Goal: Task Accomplishment & Management: Manage account settings

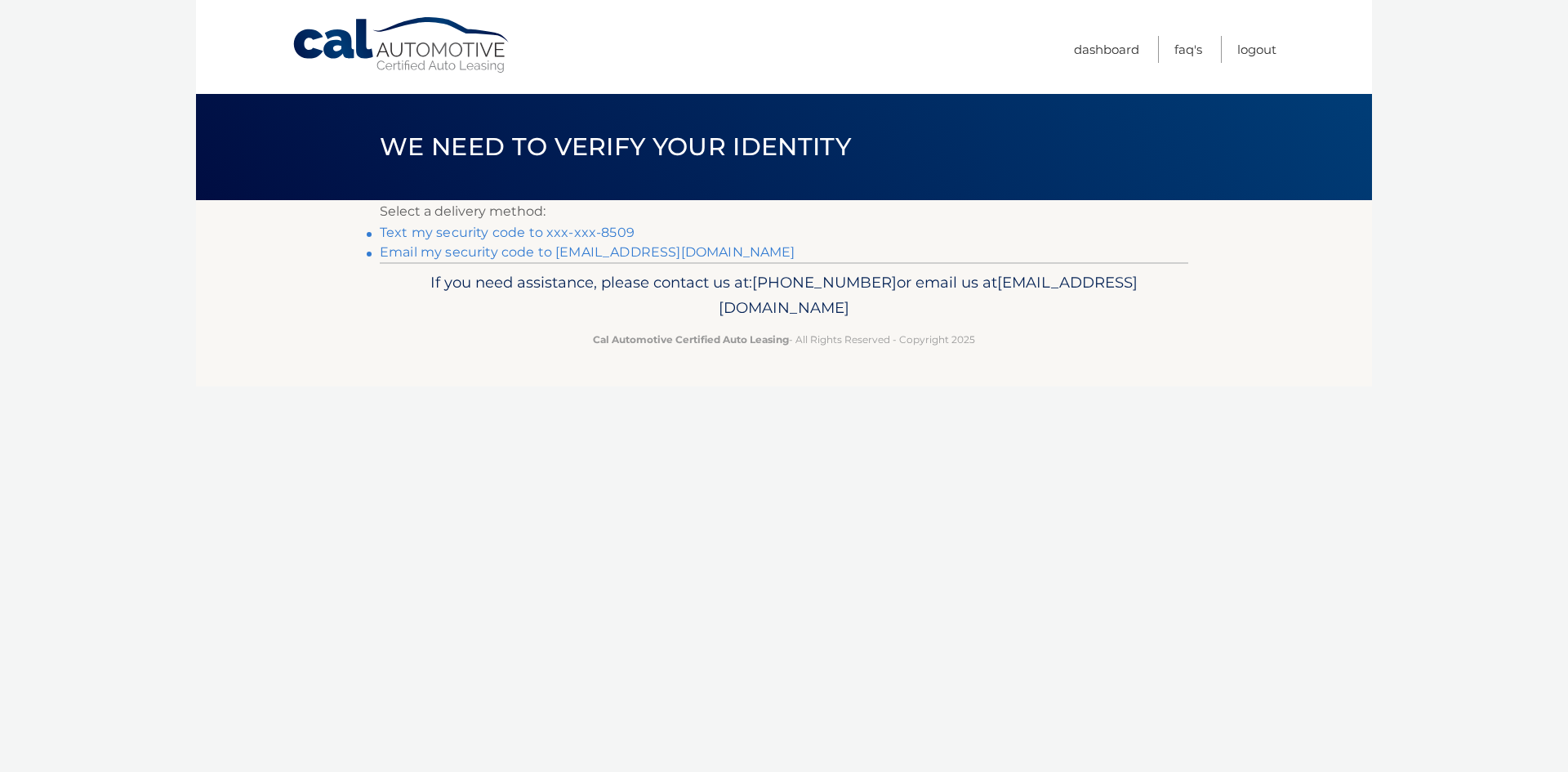
click at [575, 230] on link "Text my security code to xxx-xxx-8509" at bounding box center [507, 232] width 255 height 15
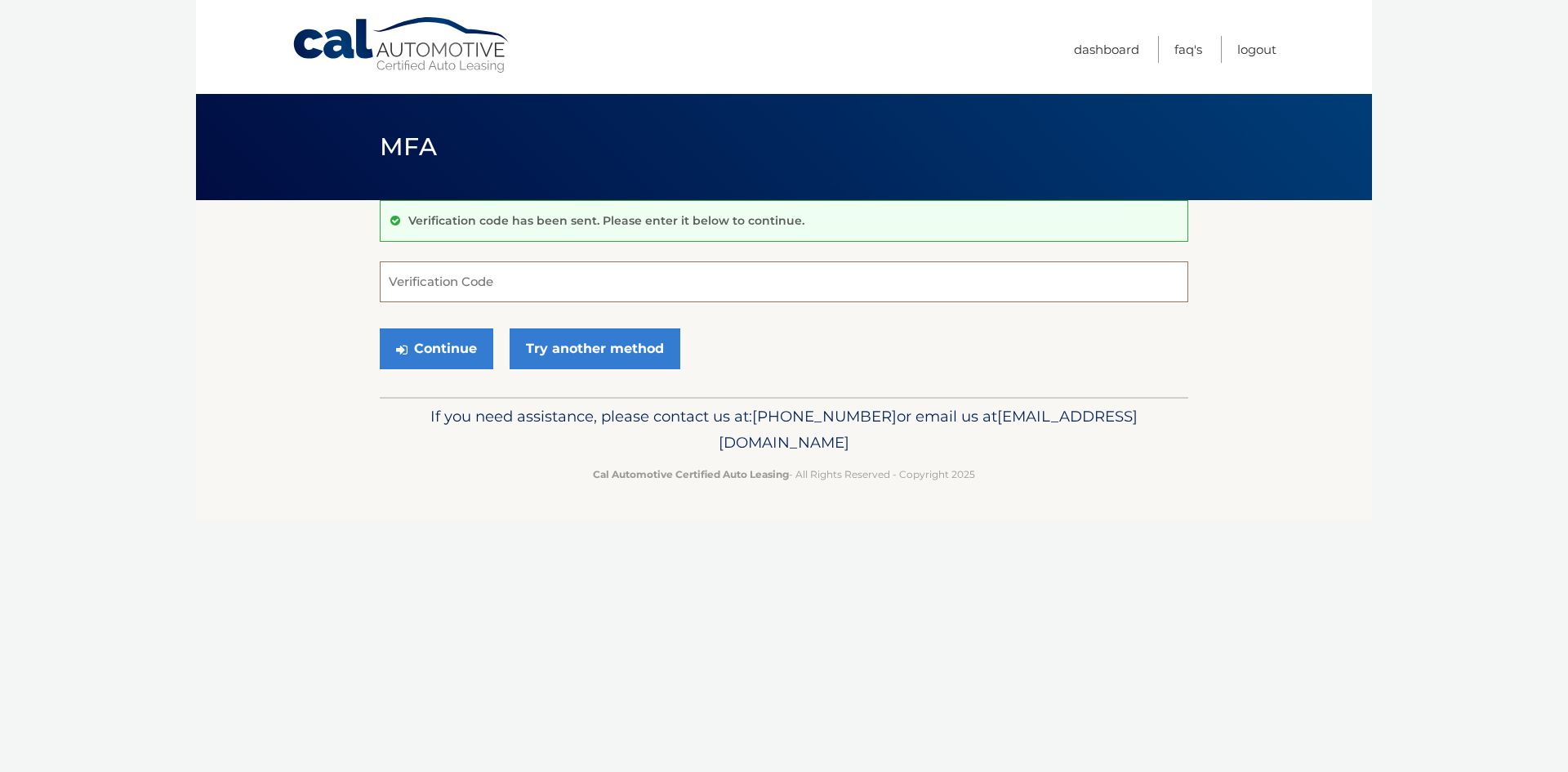
click at [531, 284] on input "Verification Code" at bounding box center [784, 282] width 809 height 41
type input "714627"
click at [380, 329] on button "Continue" at bounding box center [437, 349] width 114 height 41
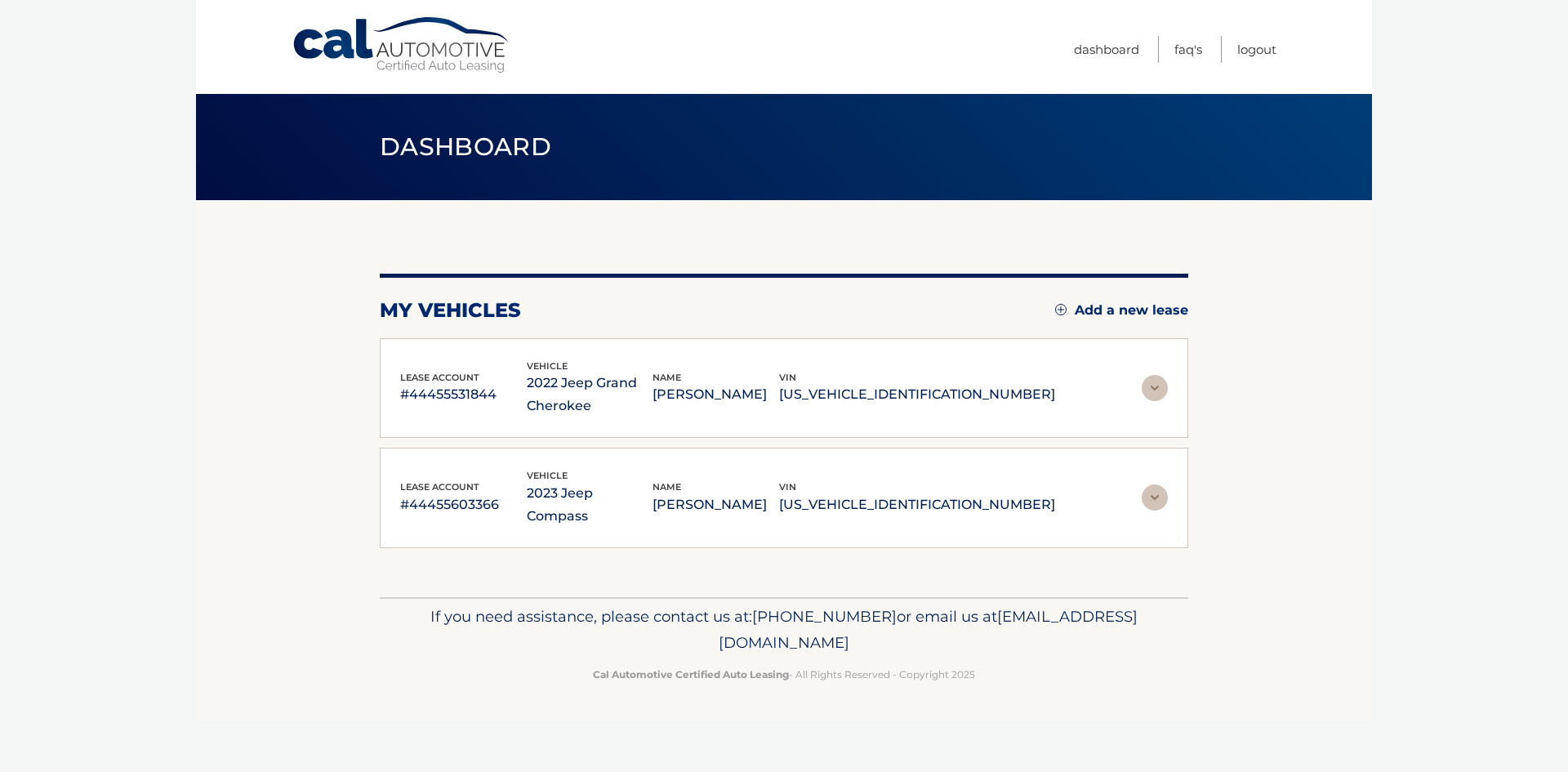
click at [1155, 389] on img at bounding box center [1155, 387] width 26 height 26
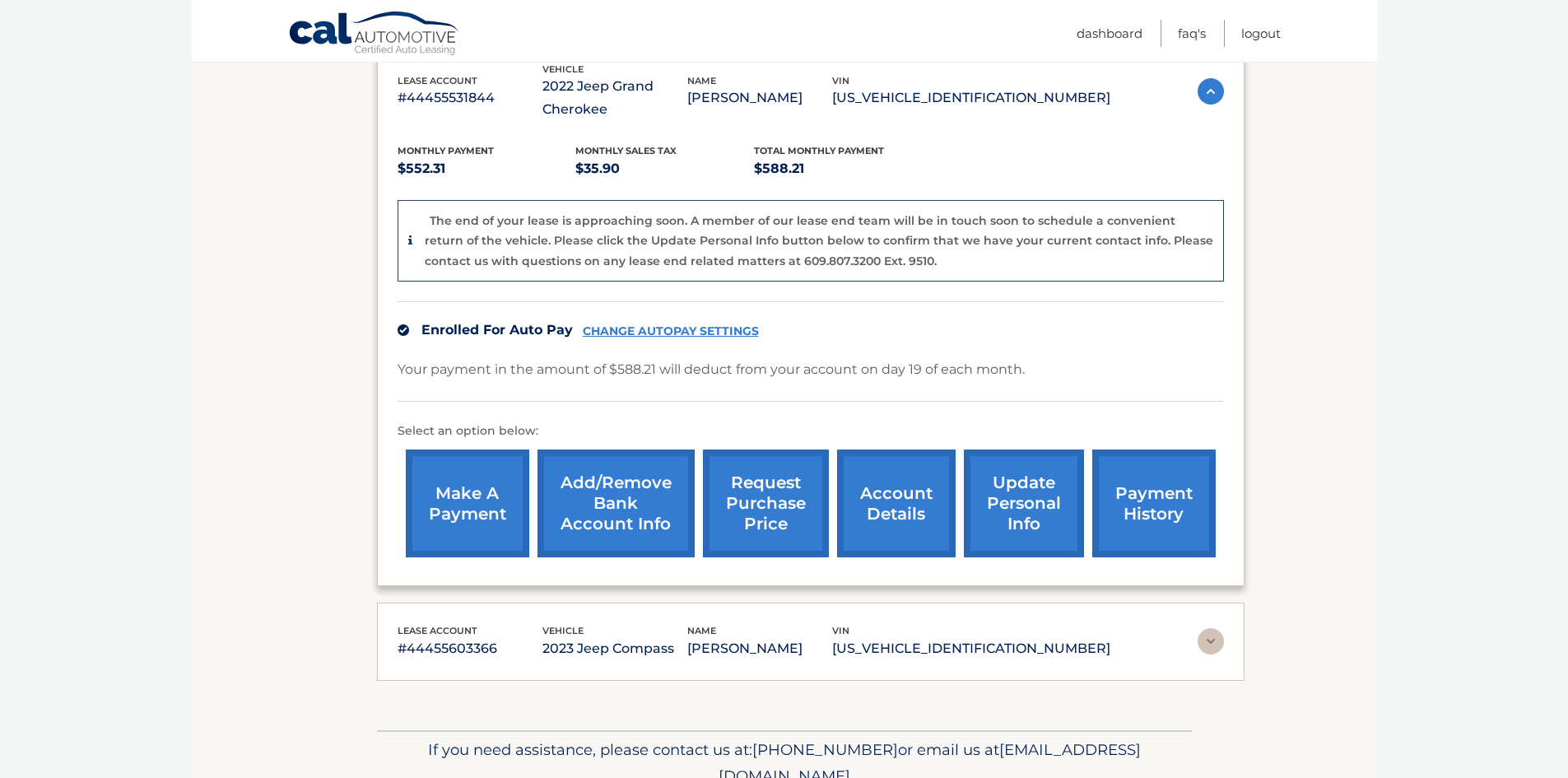
scroll to position [329, 0]
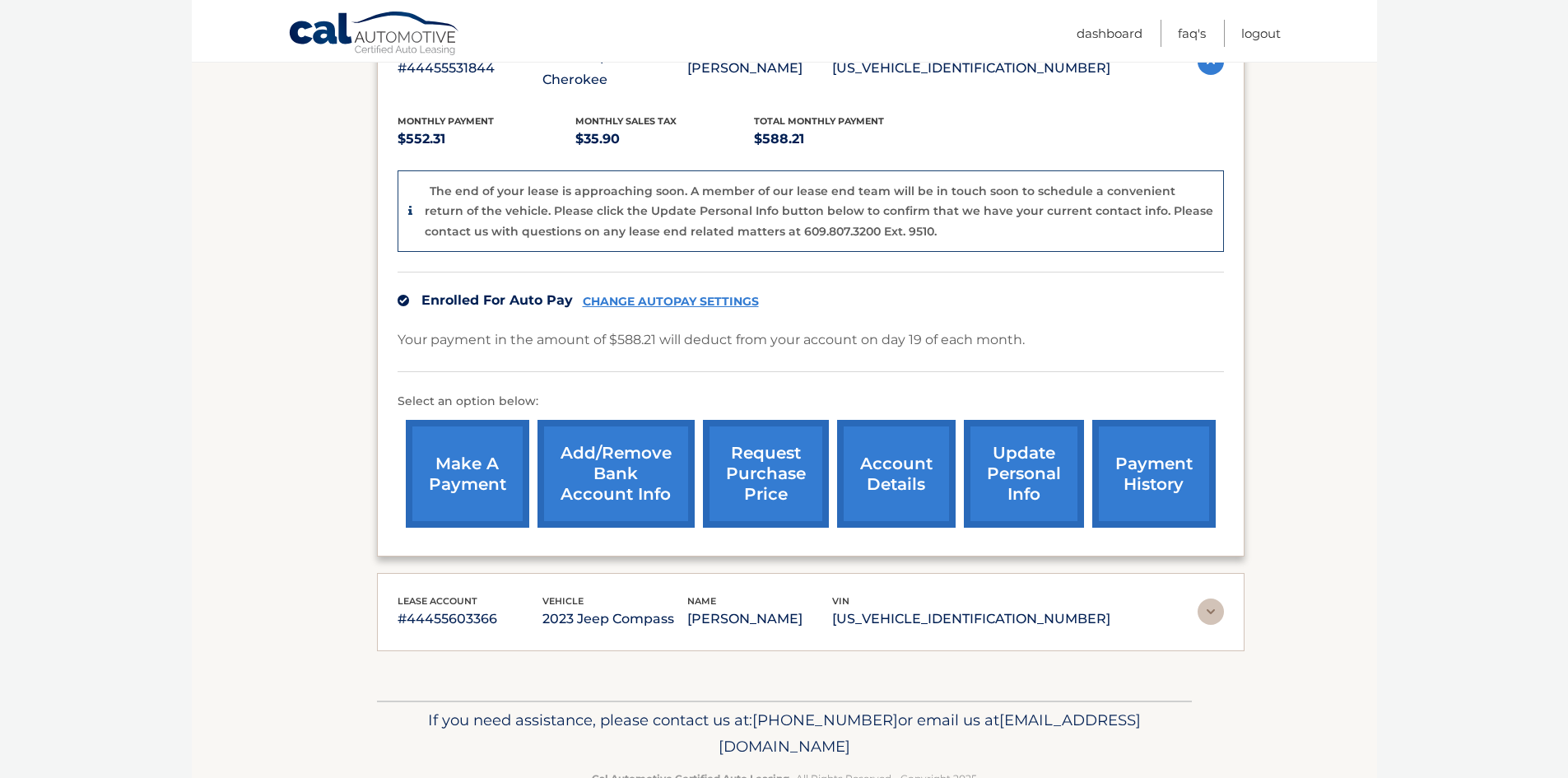
click at [924, 486] on link "account details" at bounding box center [897, 473] width 119 height 108
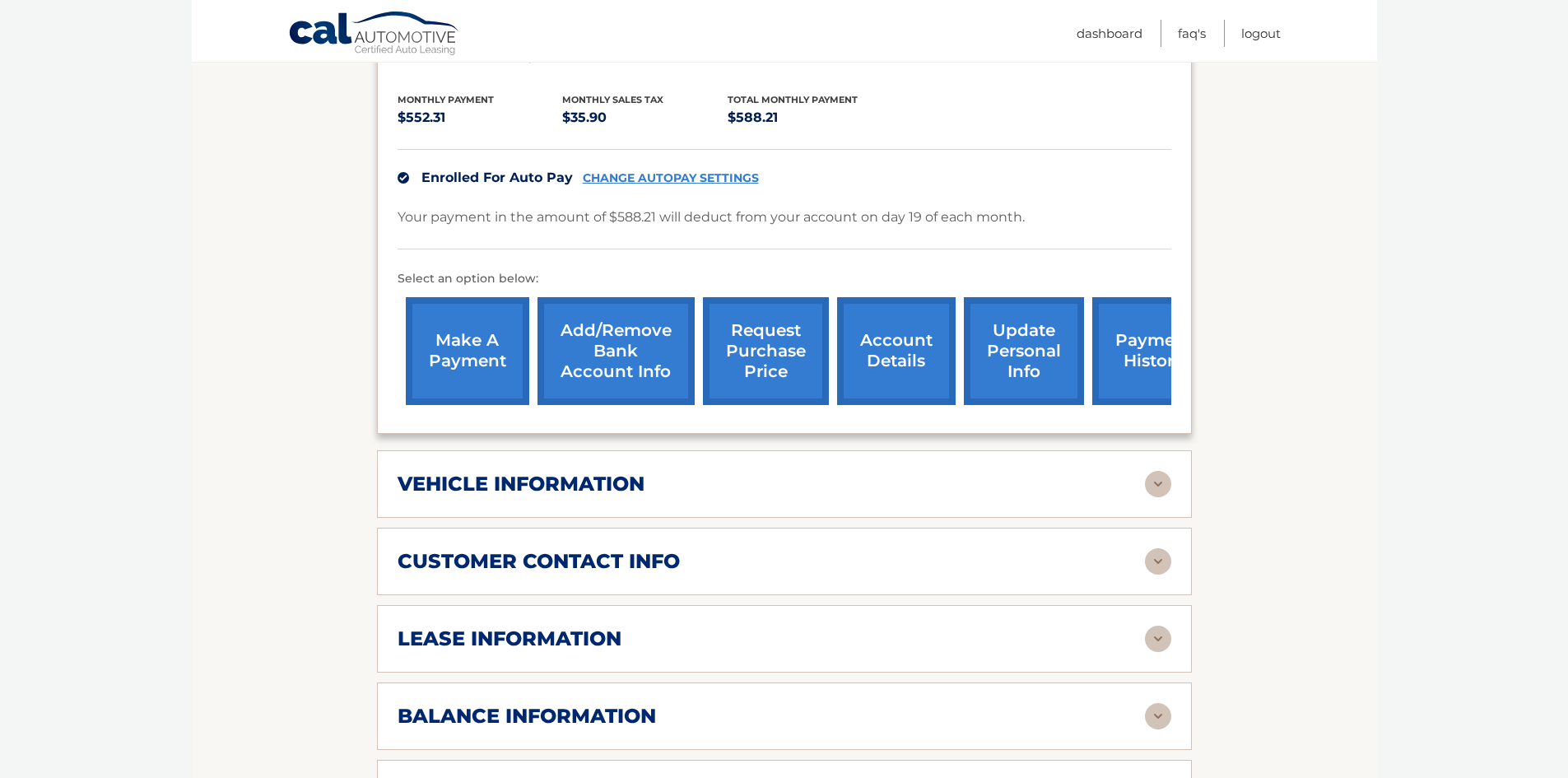
scroll to position [494, 0]
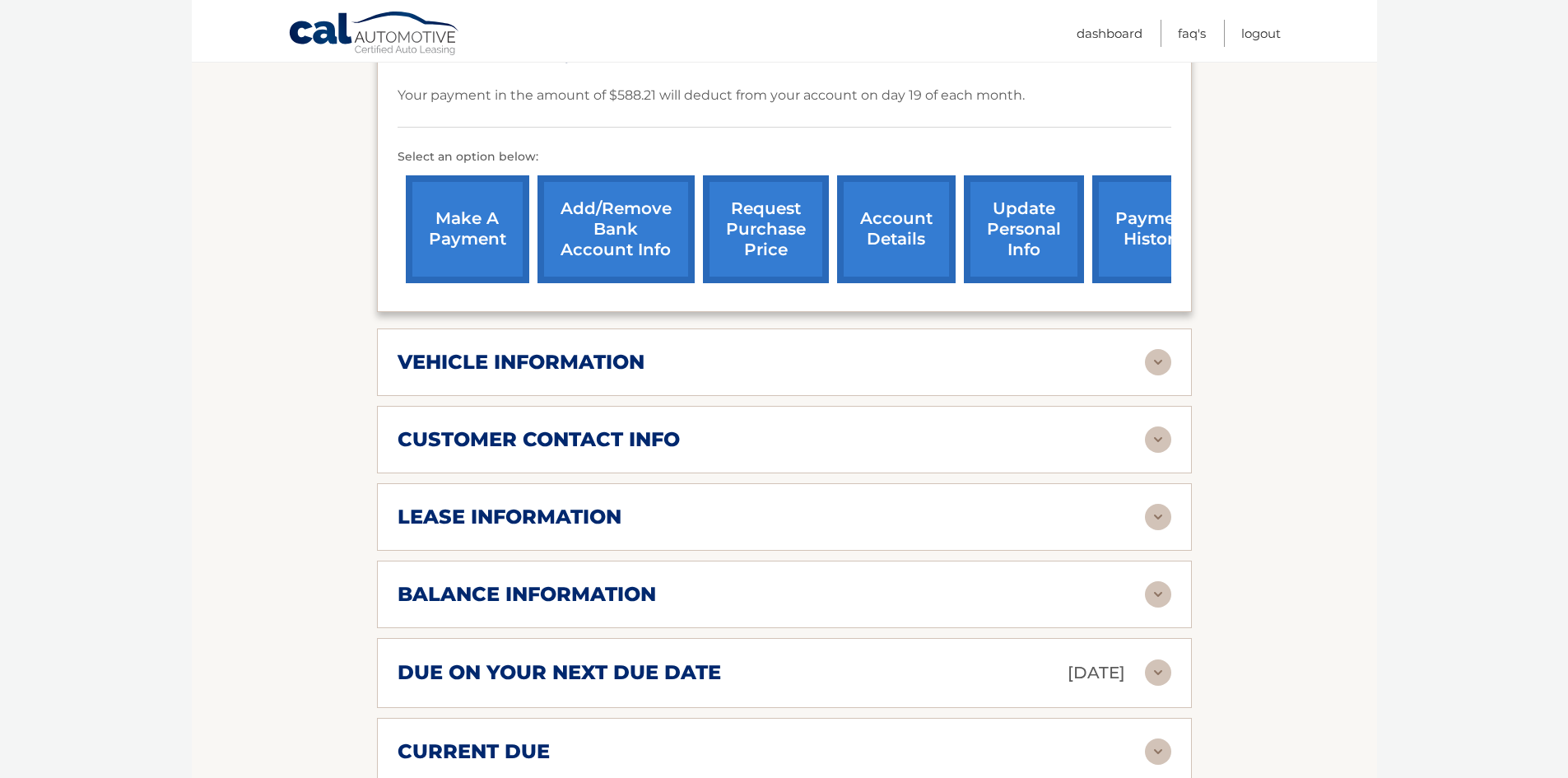
click at [1161, 514] on img at bounding box center [1158, 516] width 26 height 26
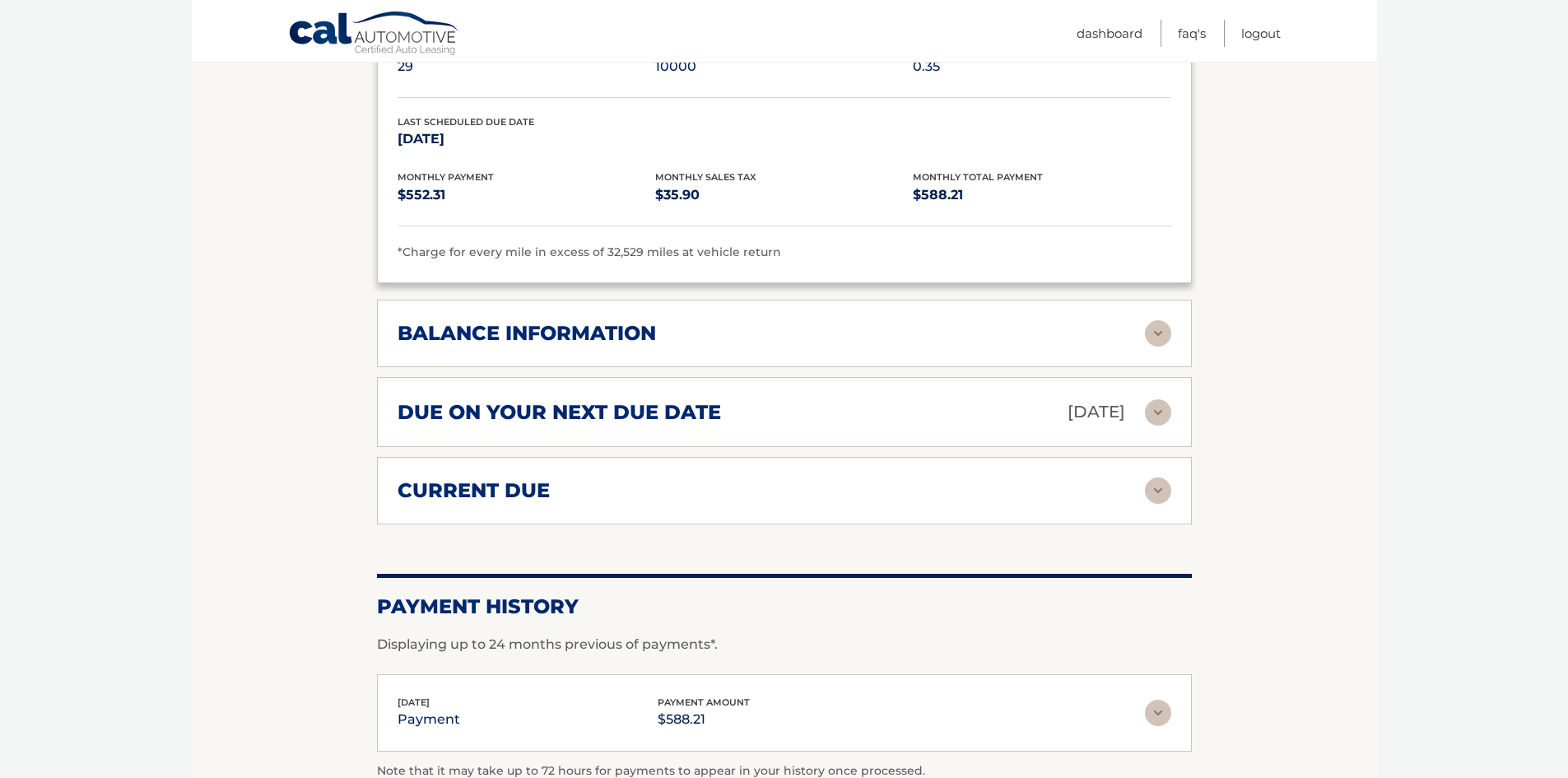
scroll to position [1070, 0]
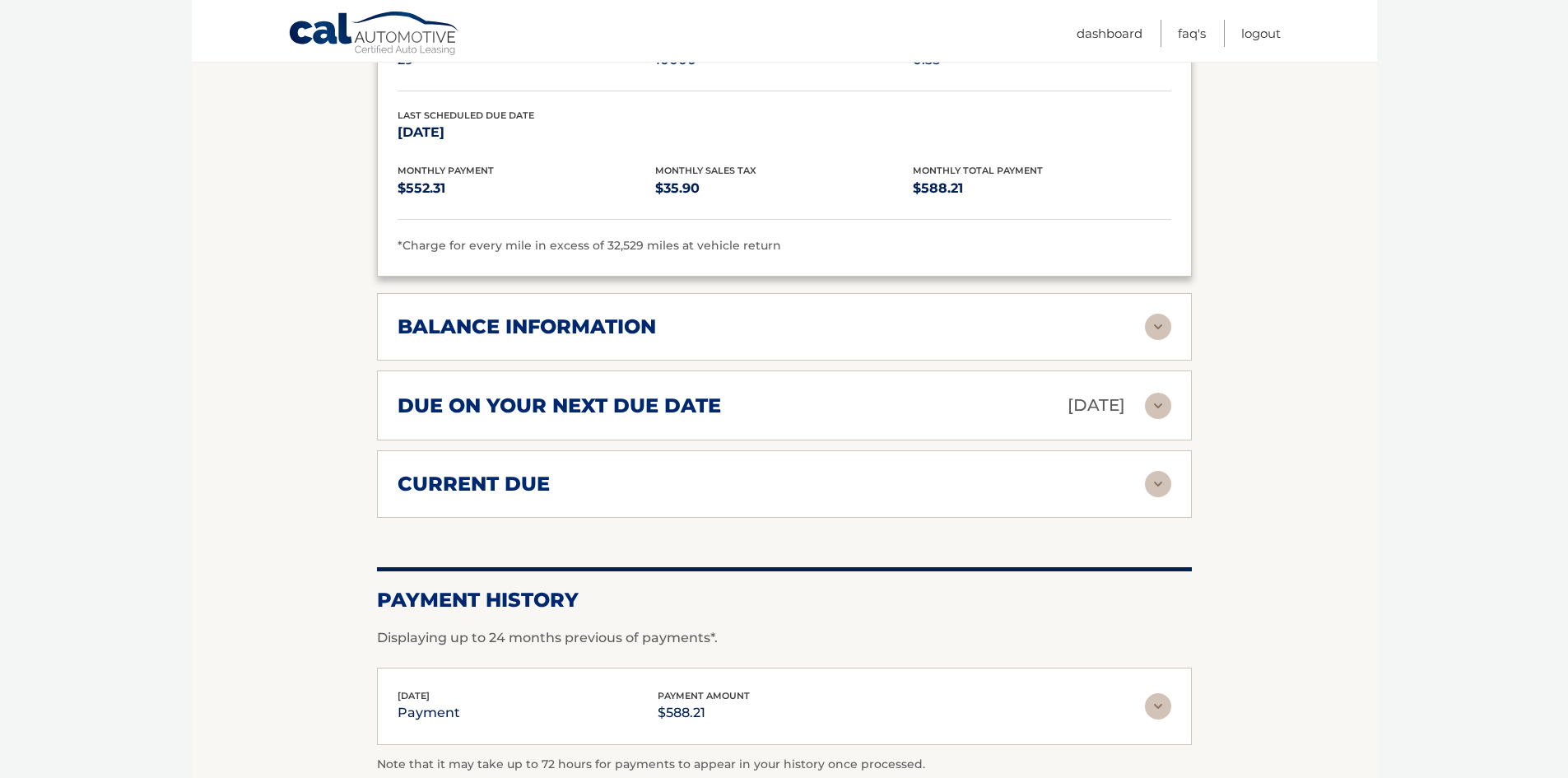
click at [1153, 315] on img at bounding box center [1158, 326] width 26 height 26
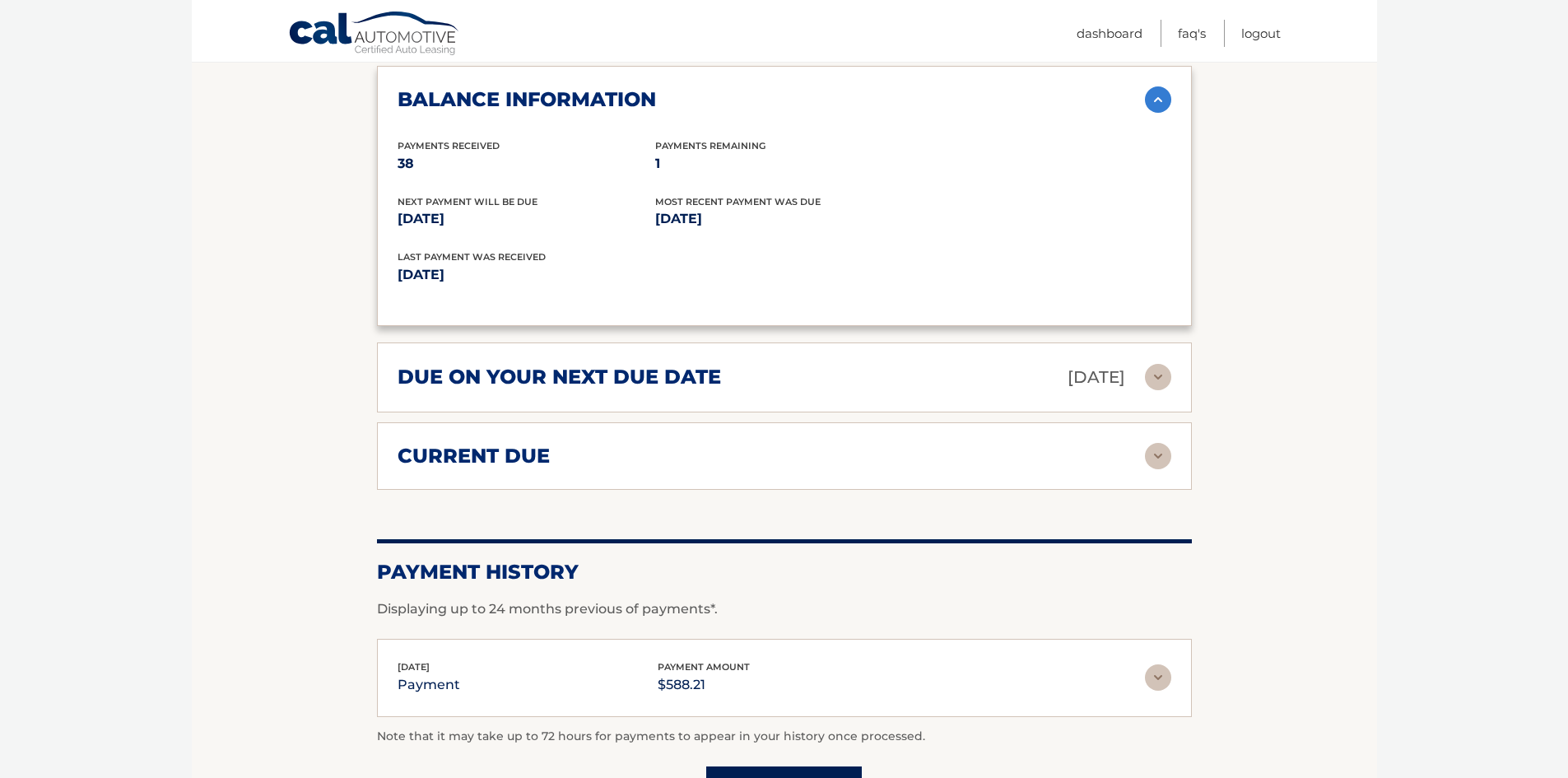
scroll to position [1317, 0]
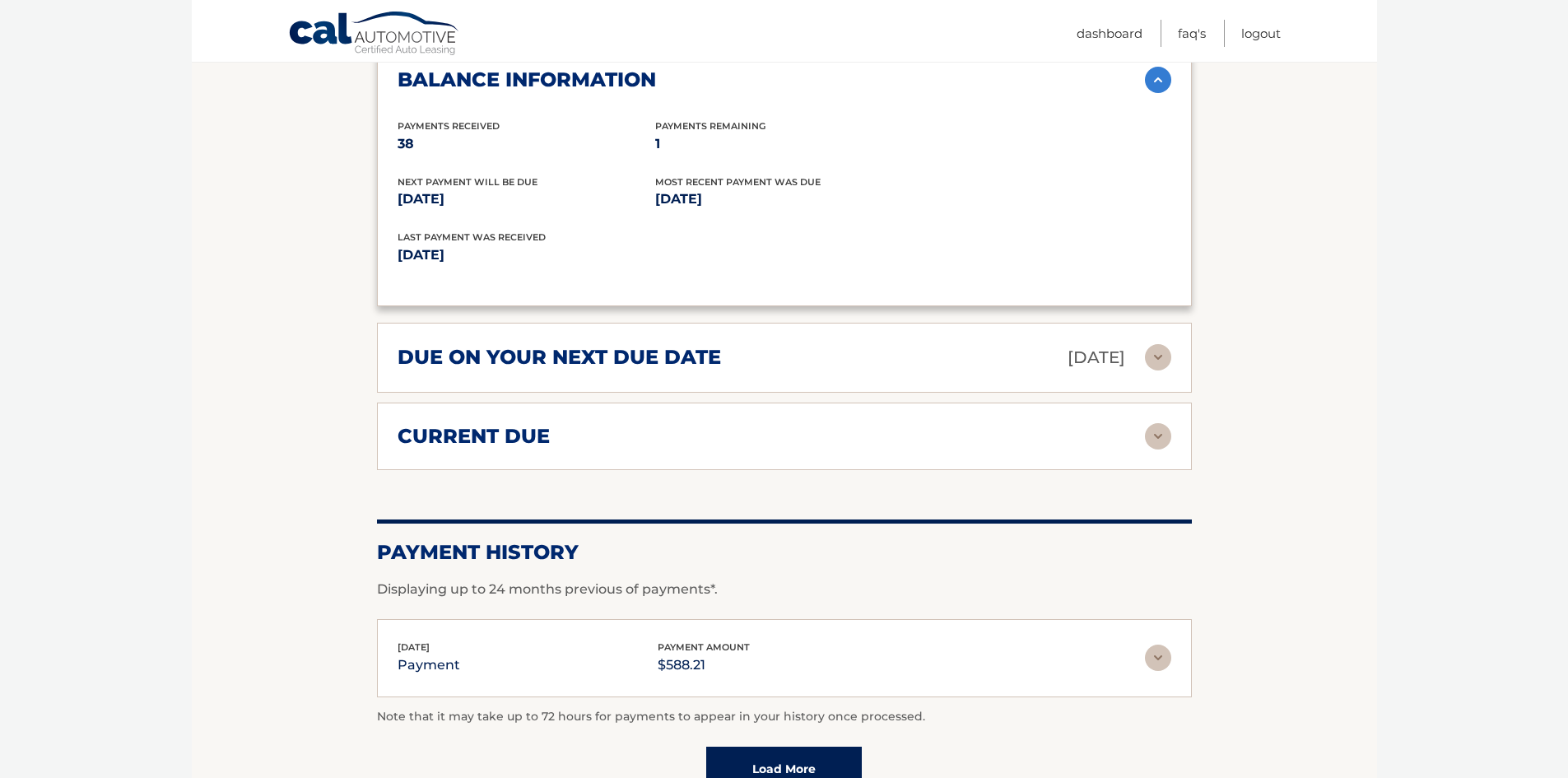
click at [1162, 437] on img at bounding box center [1158, 436] width 26 height 26
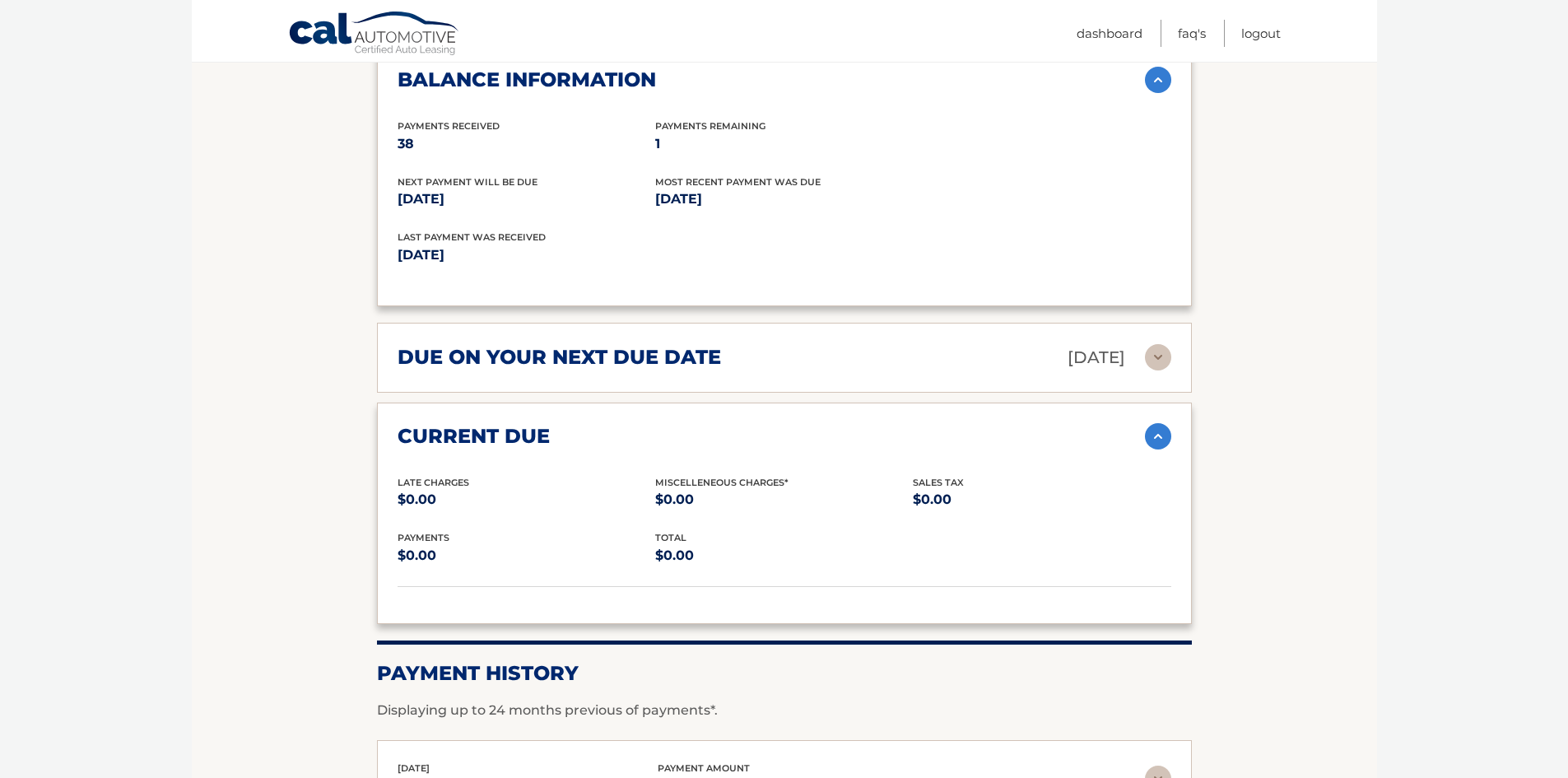
click at [1159, 351] on img at bounding box center [1158, 356] width 26 height 26
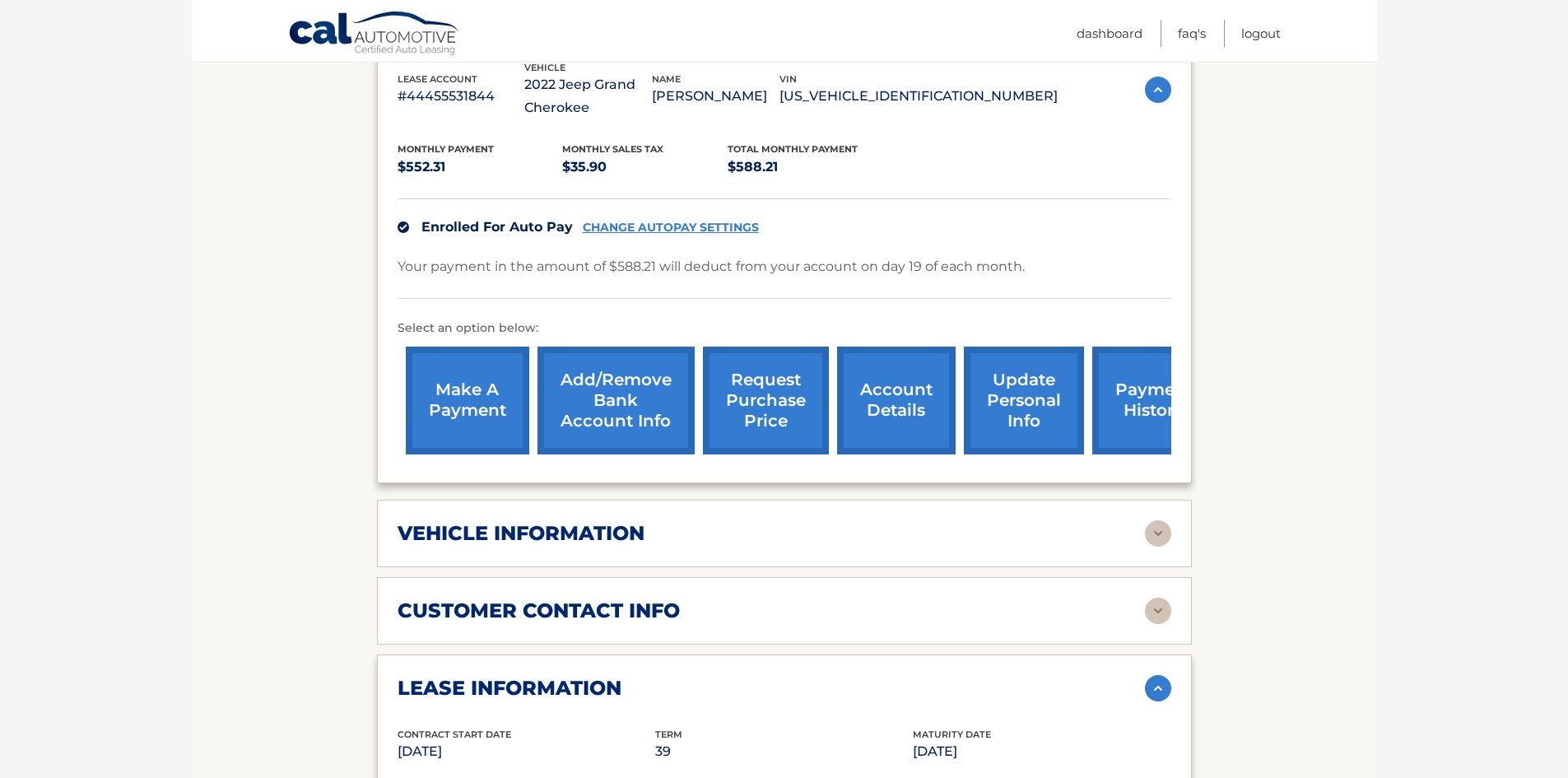
scroll to position [329, 0]
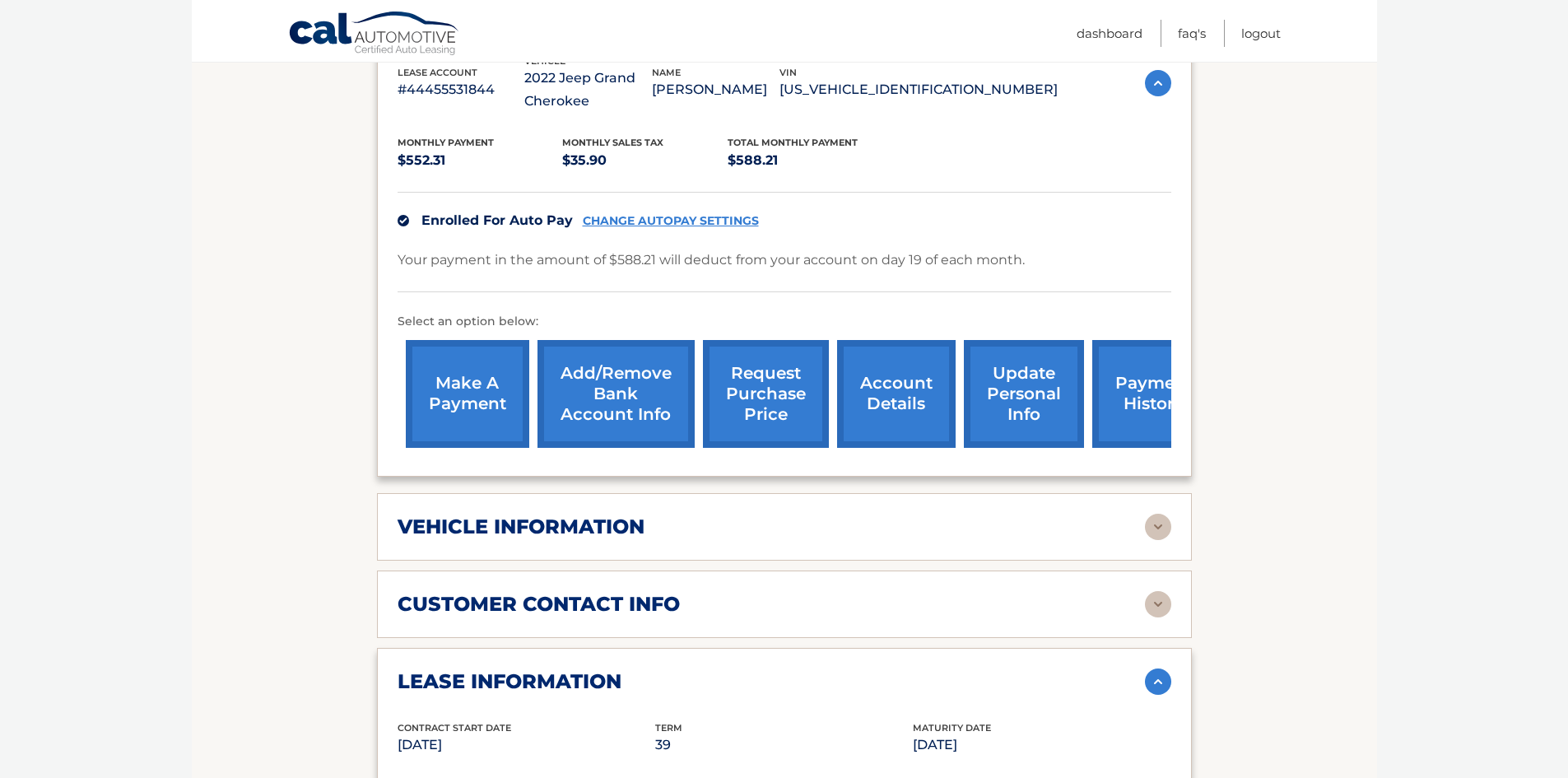
click at [1147, 521] on img at bounding box center [1158, 527] width 26 height 26
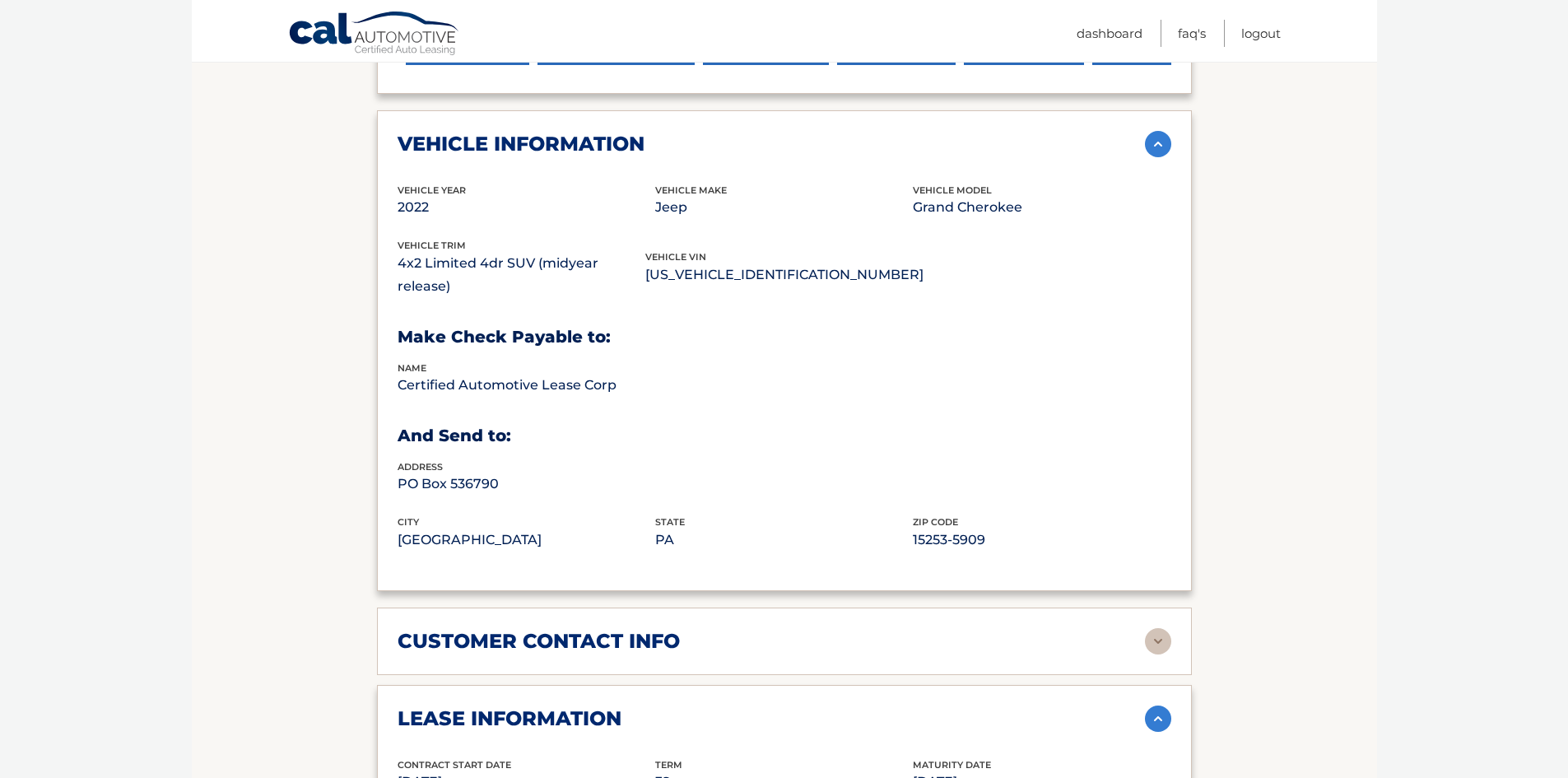
scroll to position [823, 0]
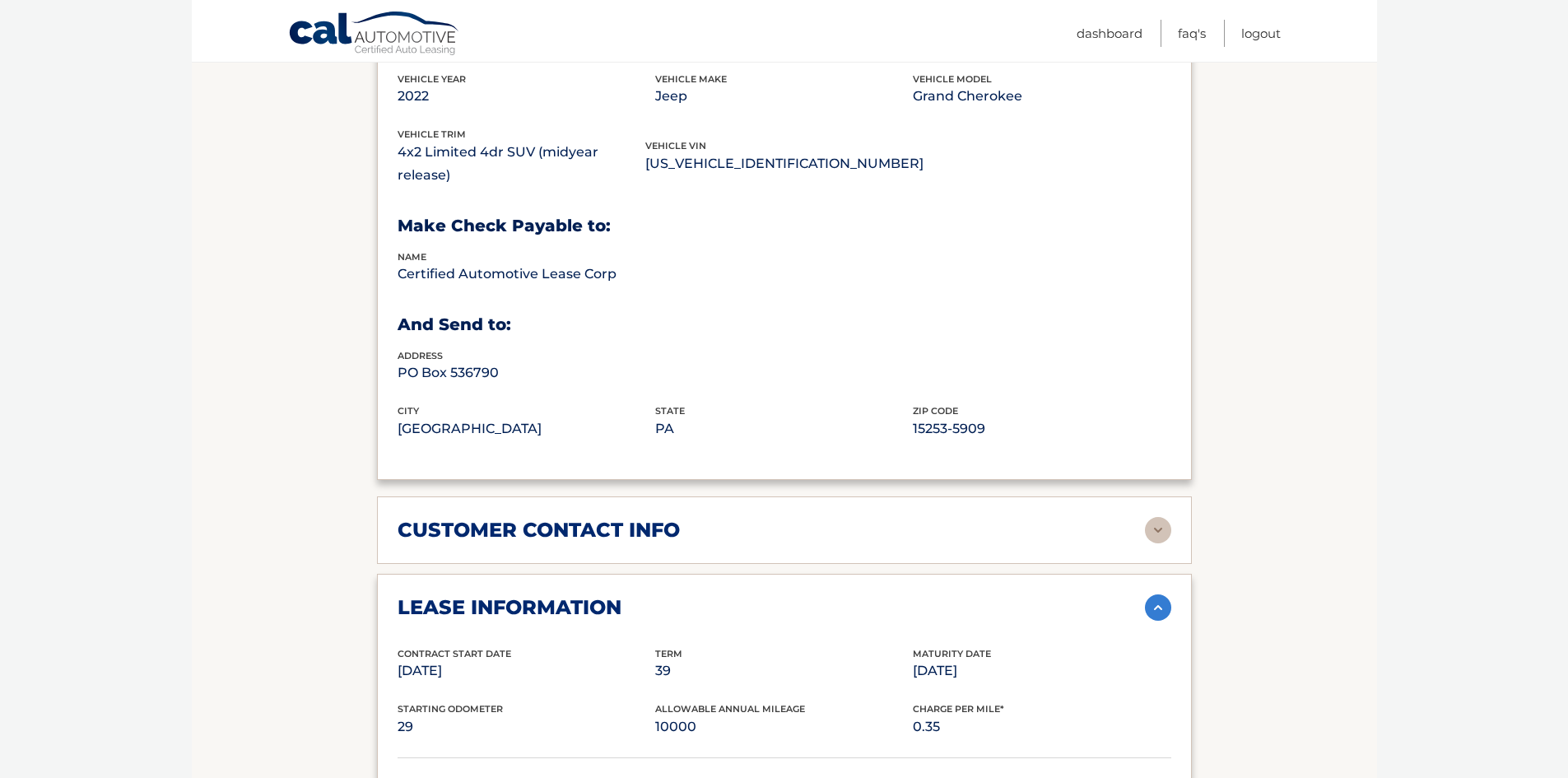
click at [1154, 517] on img at bounding box center [1158, 530] width 26 height 26
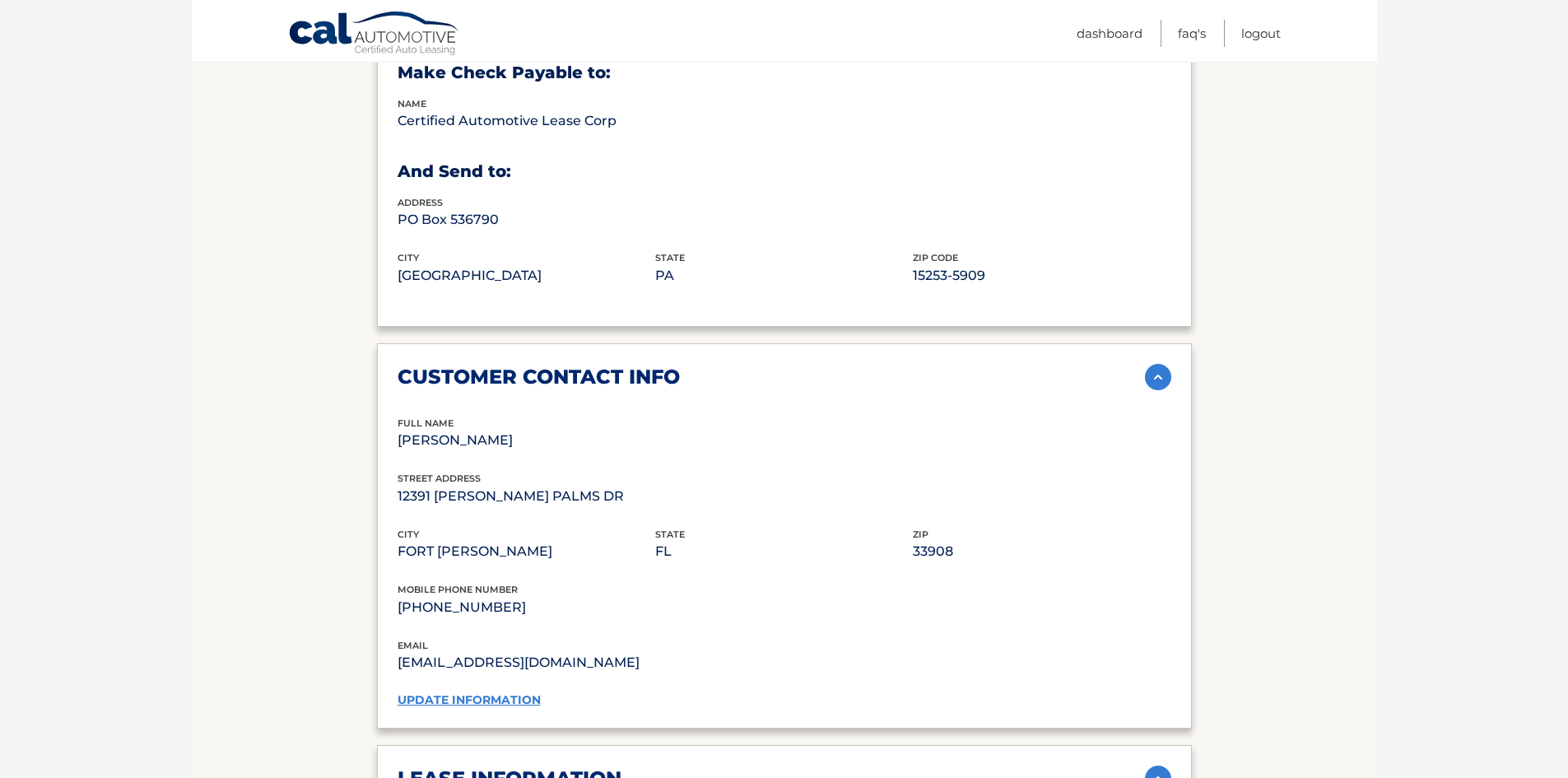
scroll to position [1070, 0]
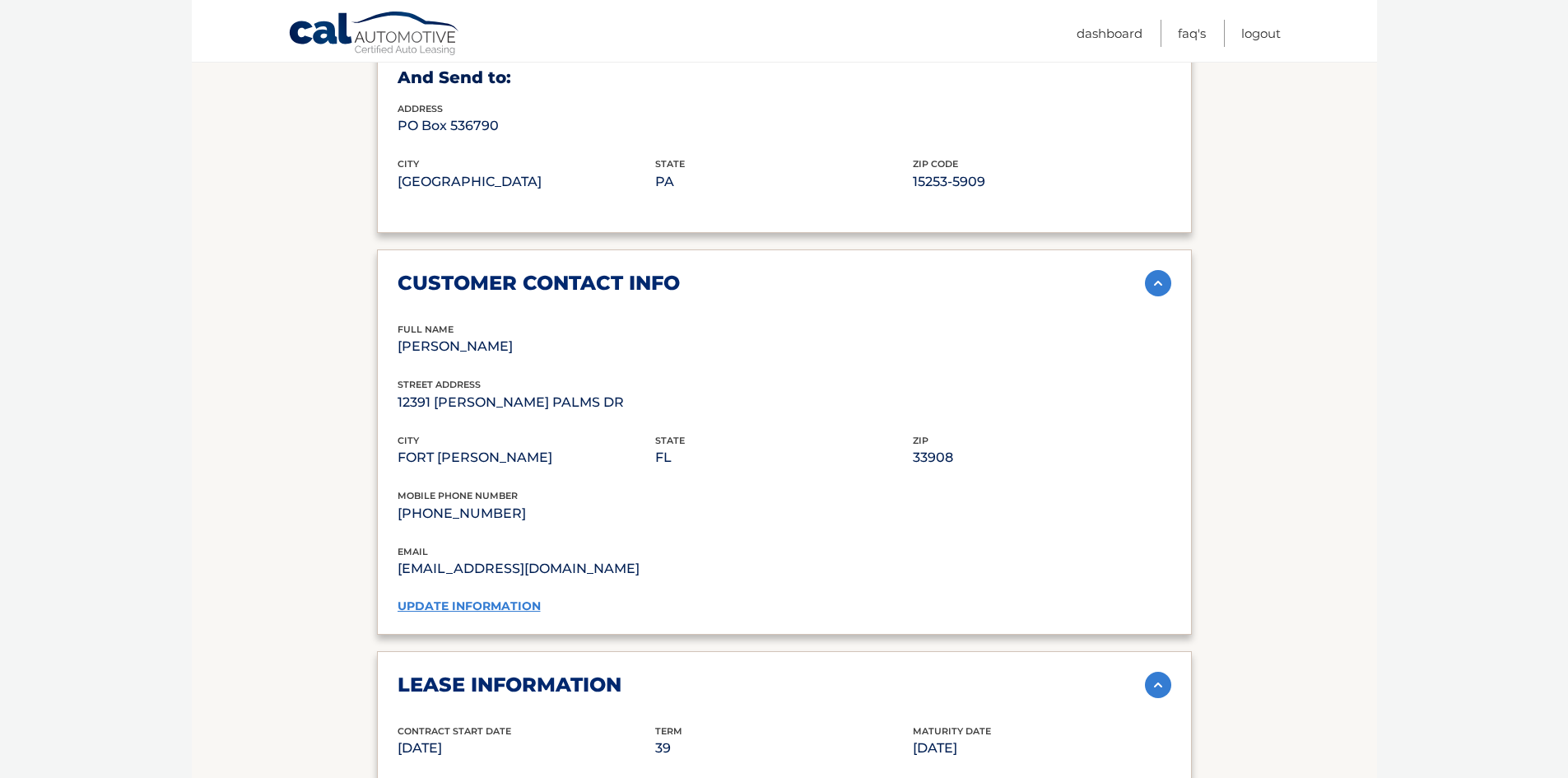
click at [530, 599] on link "update information" at bounding box center [468, 606] width 143 height 15
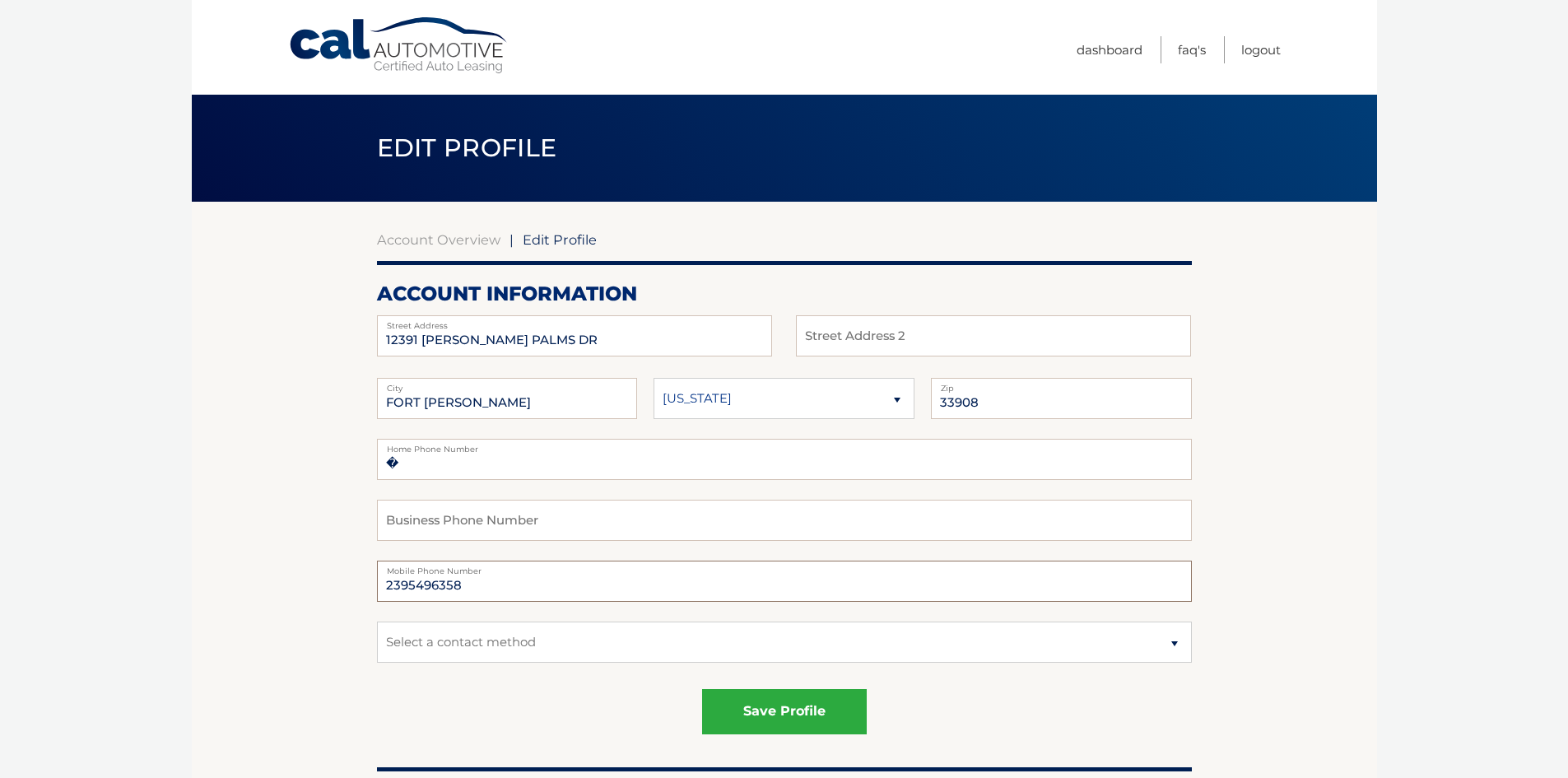
drag, startPoint x: 491, startPoint y: 586, endPoint x: 312, endPoint y: 571, distance: 179.6
type input "2398728509"
click at [665, 573] on label "Mobile Phone Number" at bounding box center [784, 568] width 815 height 14
click at [704, 639] on select "Select a contact method Mobile Home" at bounding box center [784, 642] width 815 height 41
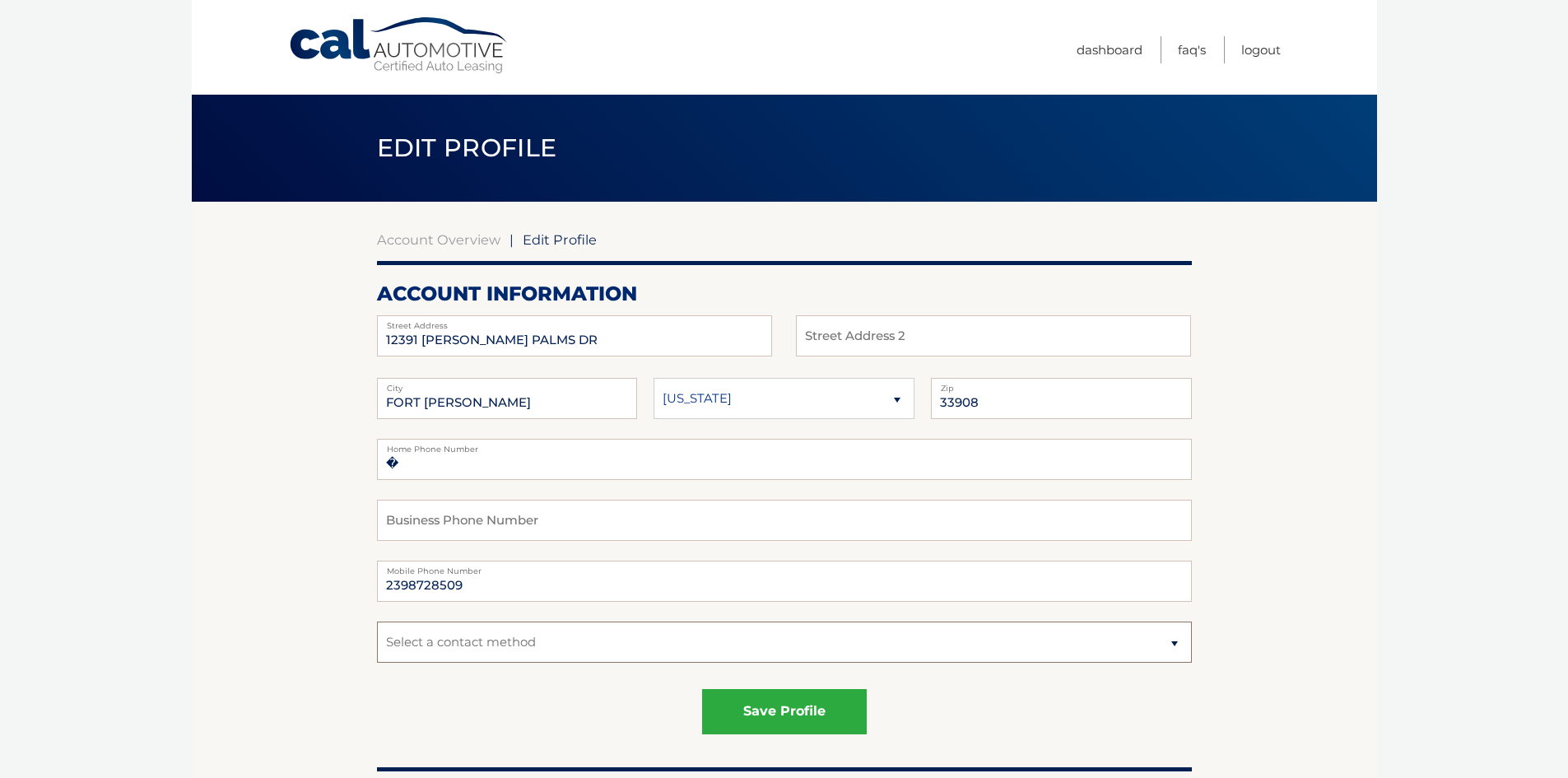
select select "1"
click at [377, 621] on select "Select a contact method Mobile Home" at bounding box center [784, 642] width 815 height 41
click at [803, 719] on button "save profile" at bounding box center [784, 712] width 165 height 45
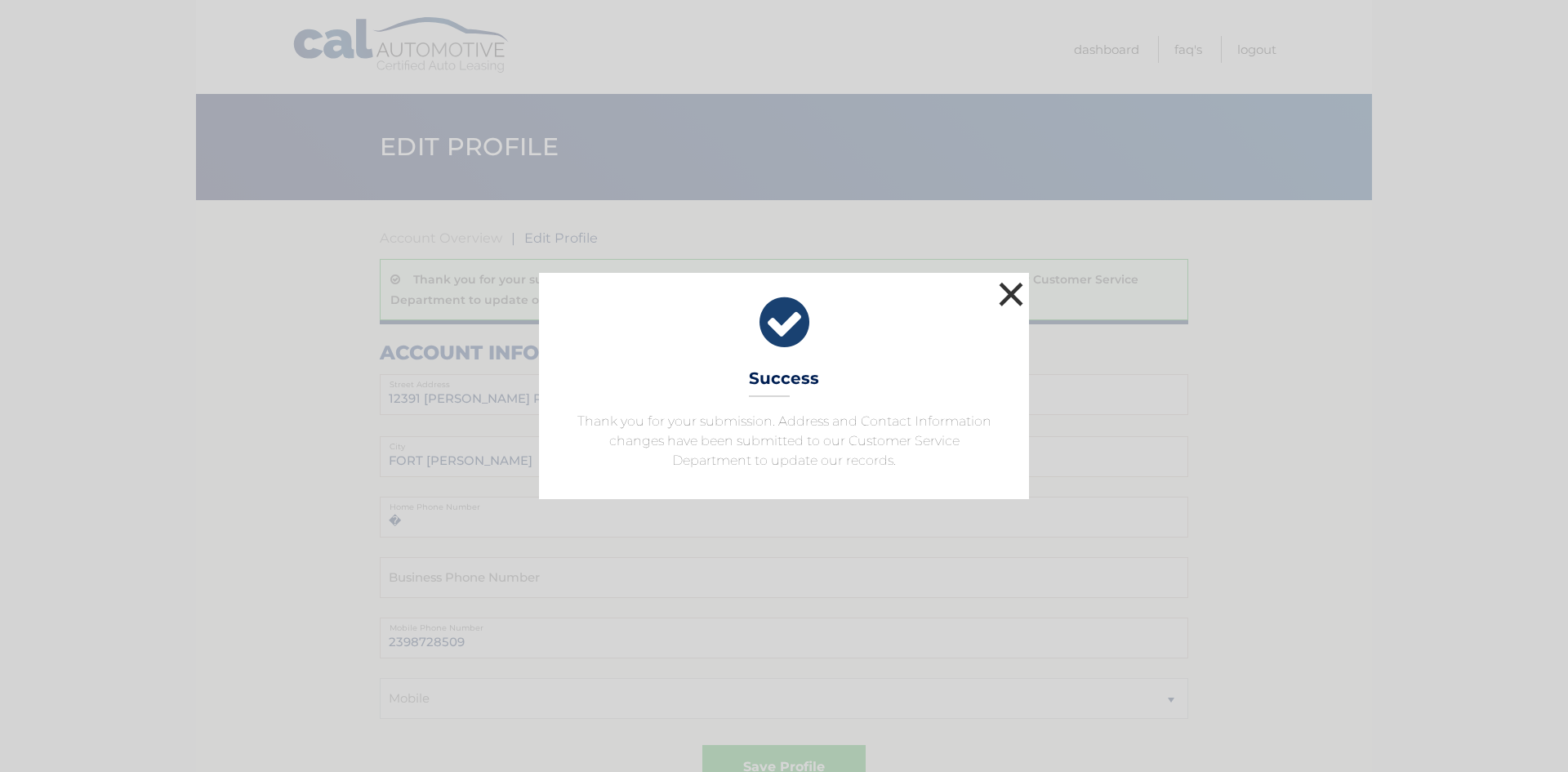
click at [1017, 302] on button "×" at bounding box center [1012, 294] width 33 height 33
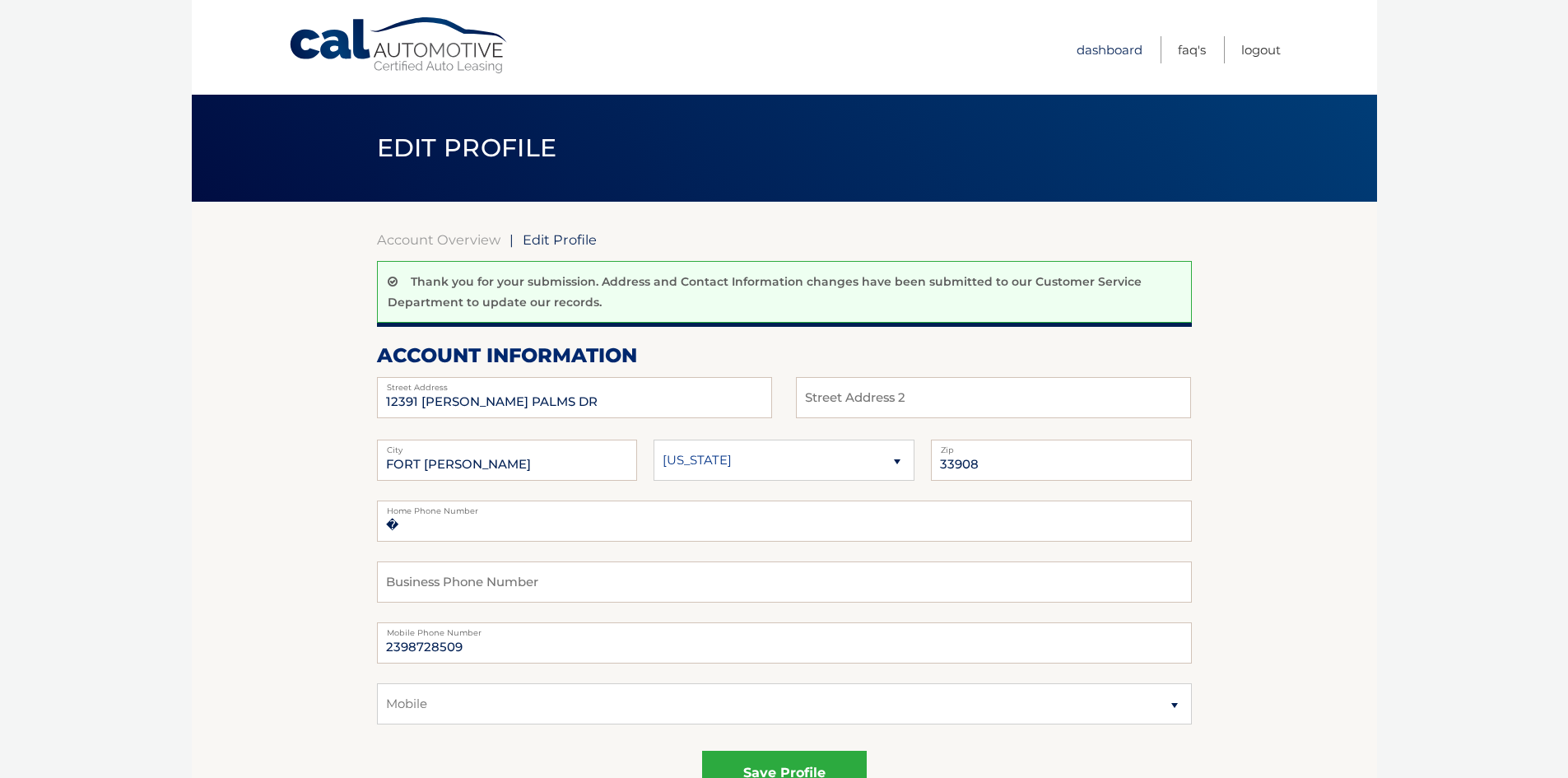
click at [1108, 53] on link "Dashboard" at bounding box center [1110, 50] width 66 height 27
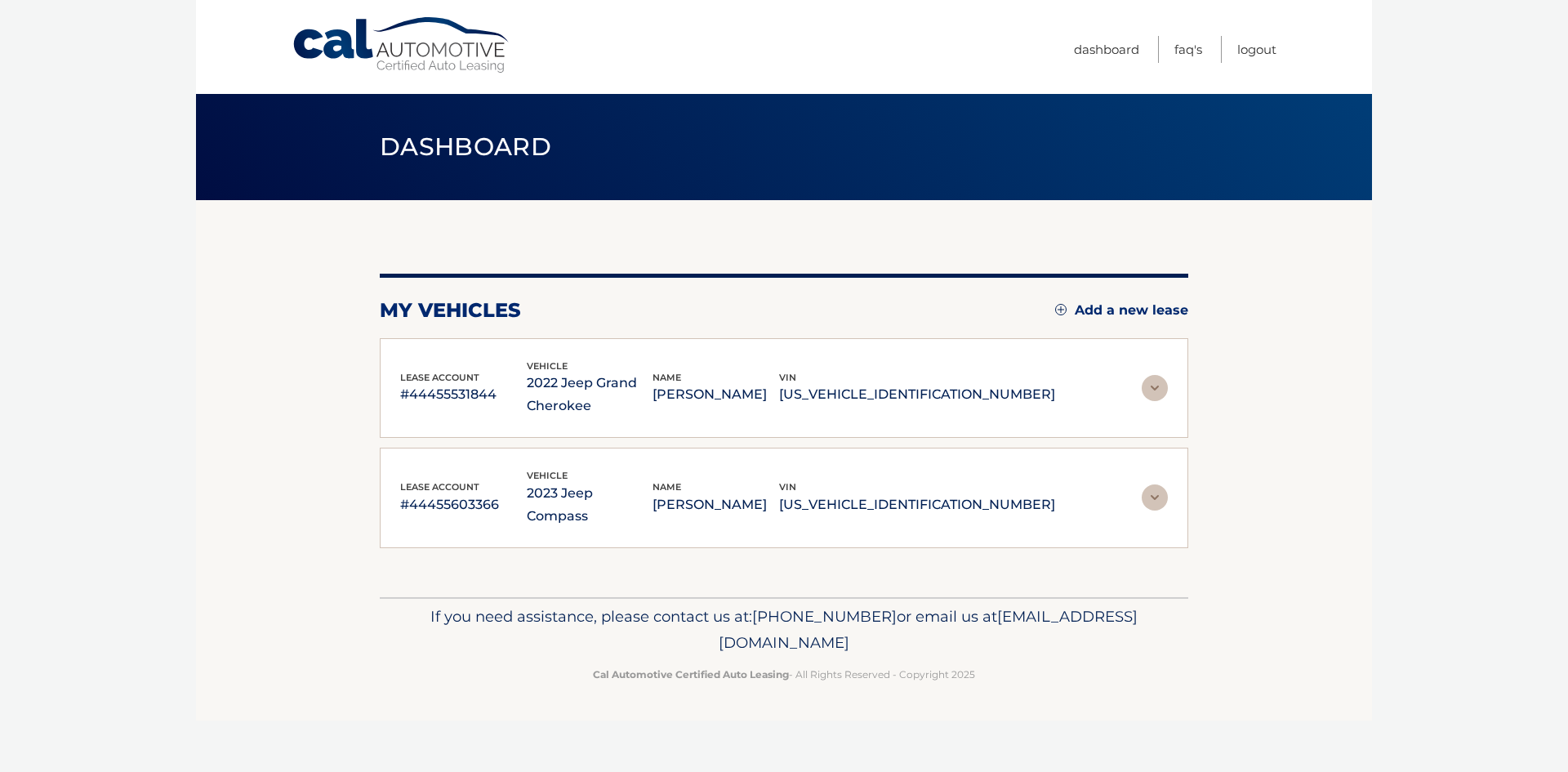
click at [1149, 394] on img at bounding box center [1155, 387] width 26 height 26
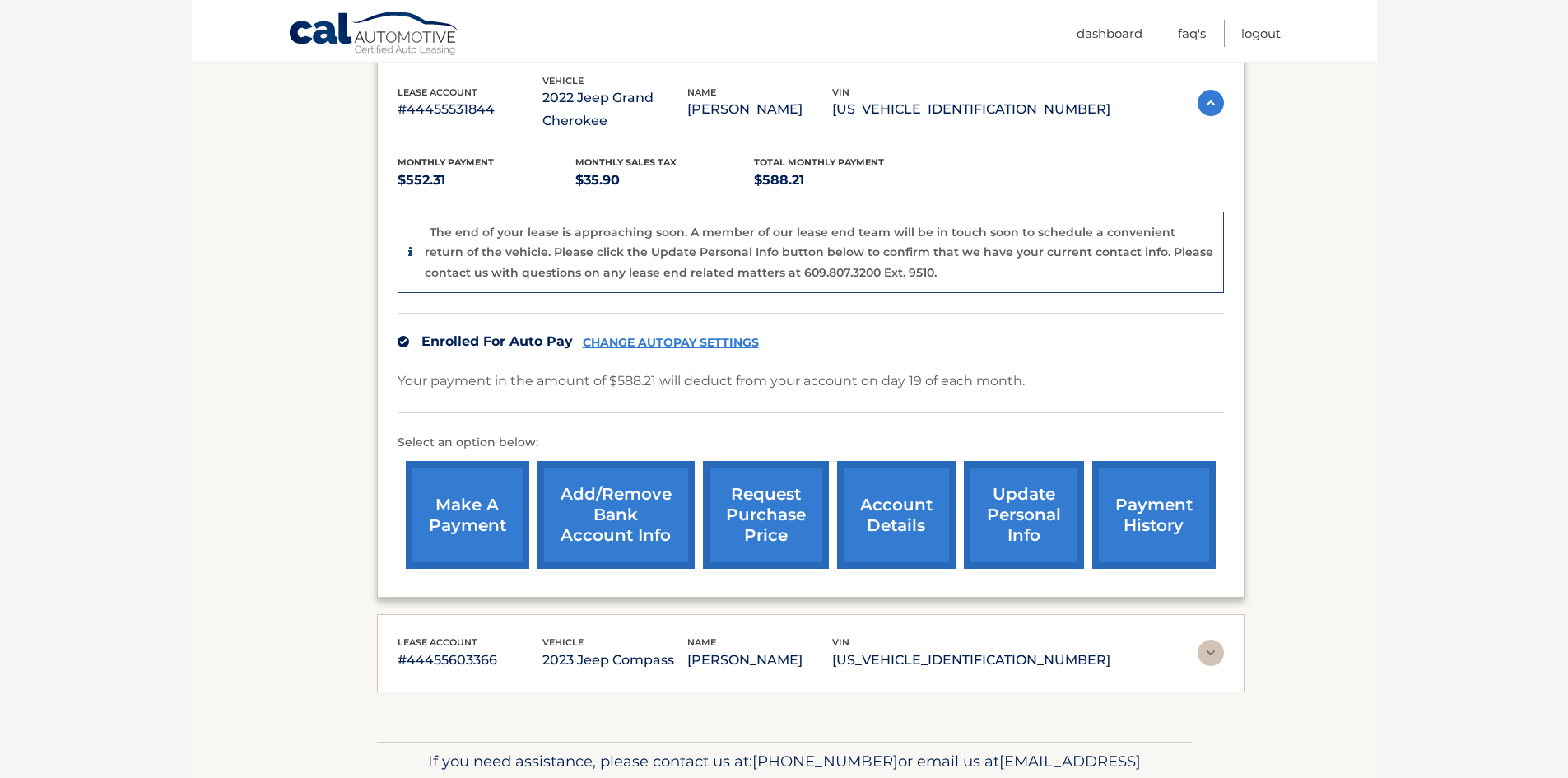
scroll to position [376, 0]
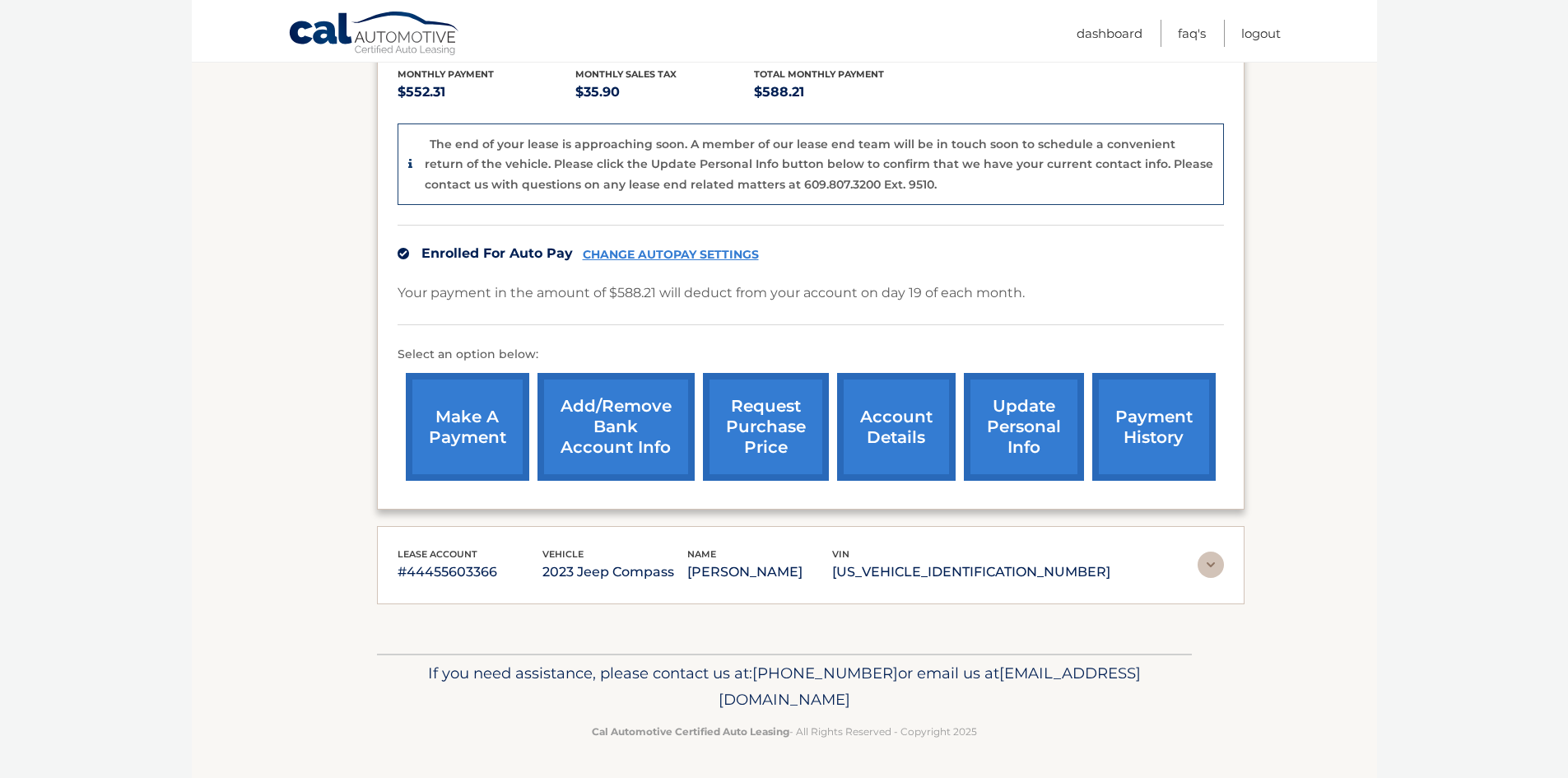
click at [1048, 453] on link "update personal info" at bounding box center [1024, 426] width 120 height 108
